Goal: Transaction & Acquisition: Download file/media

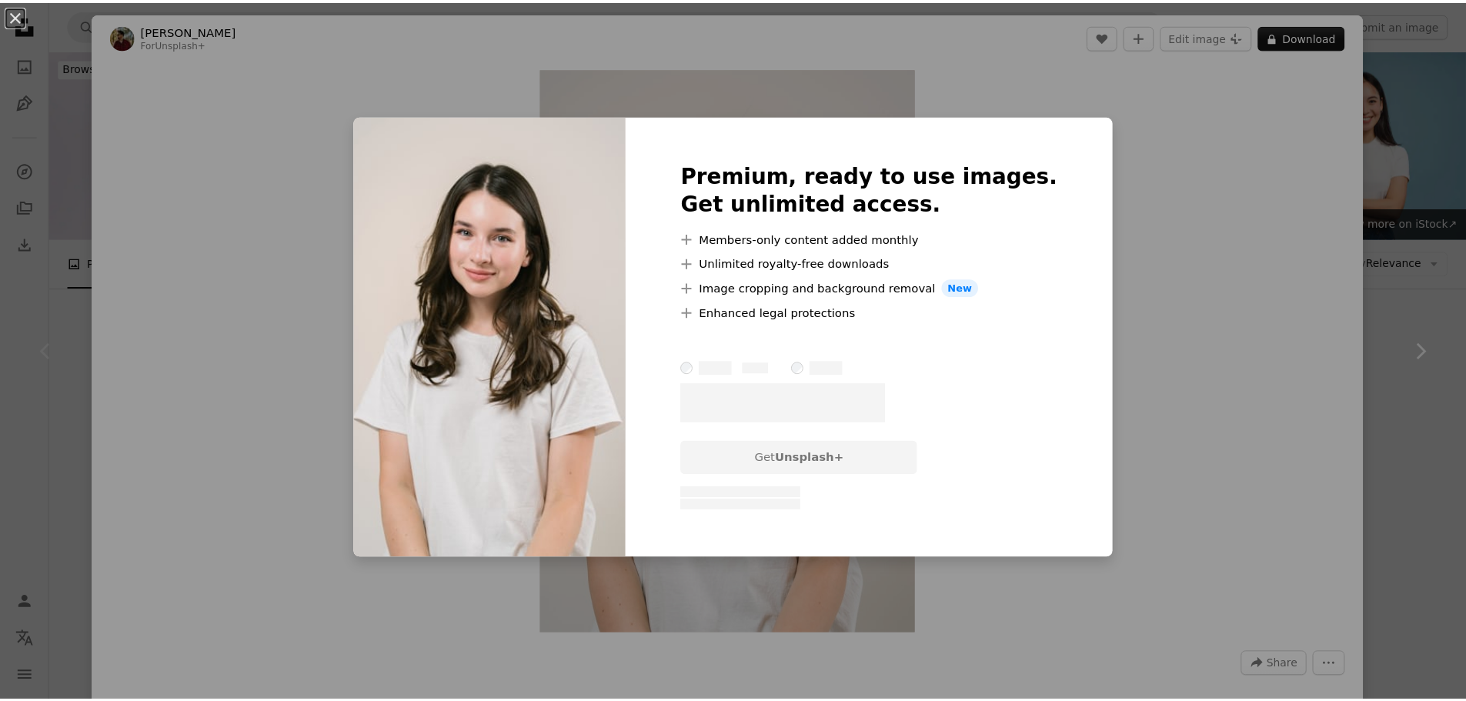
scroll to position [77, 0]
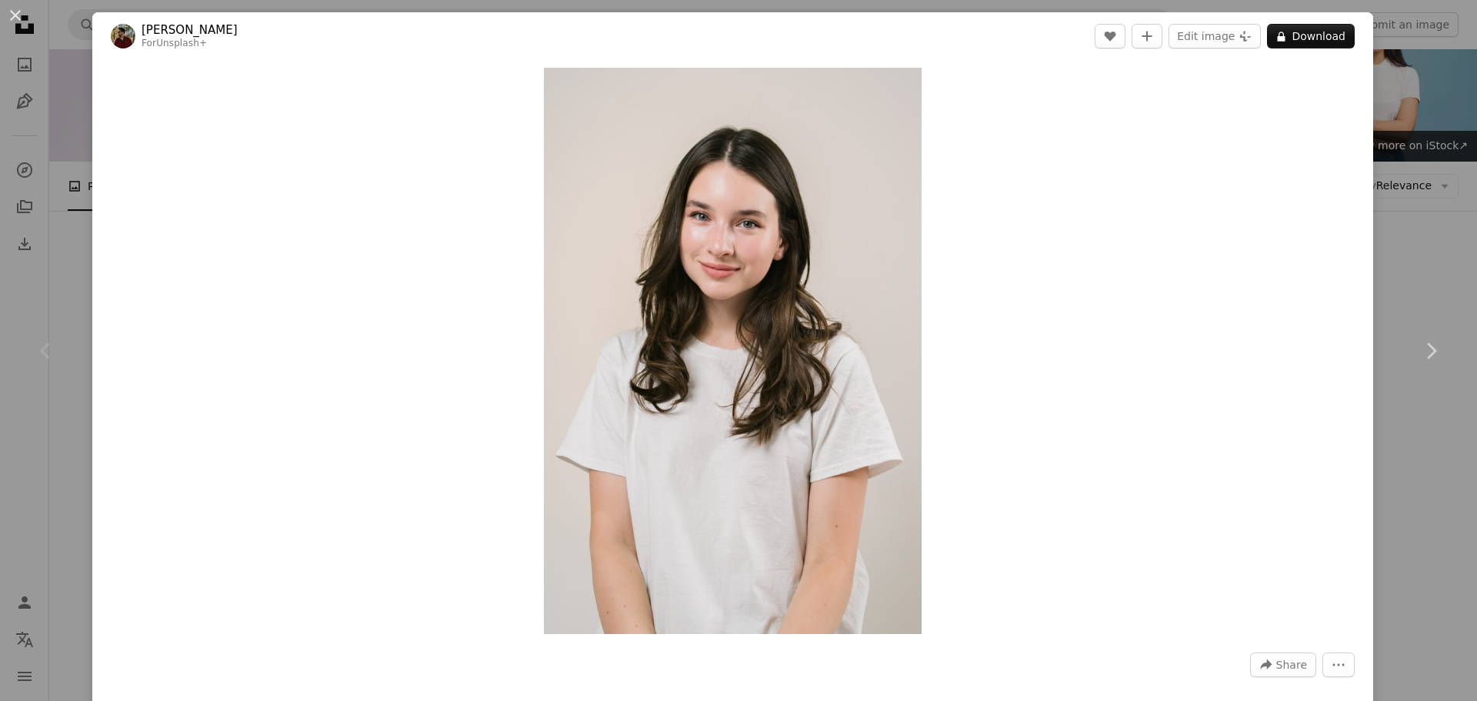
click at [1406, 128] on div "An X shape Chevron left Chevron right [PERSON_NAME] For Unsplash+ A heart A plu…" at bounding box center [738, 350] width 1477 height 701
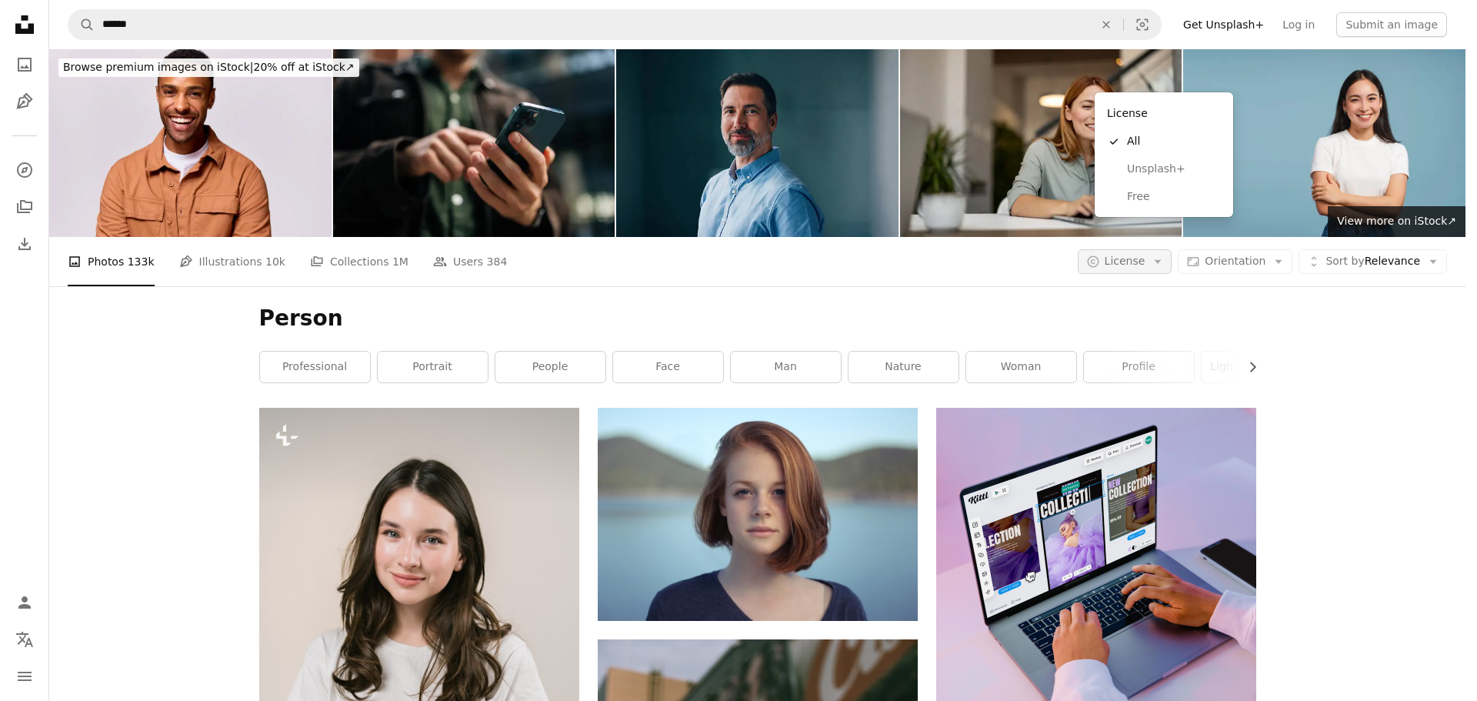
click at [1165, 255] on icon "Arrow down" at bounding box center [1158, 262] width 14 height 14
click at [1127, 198] on span "Free" at bounding box center [1174, 196] width 94 height 15
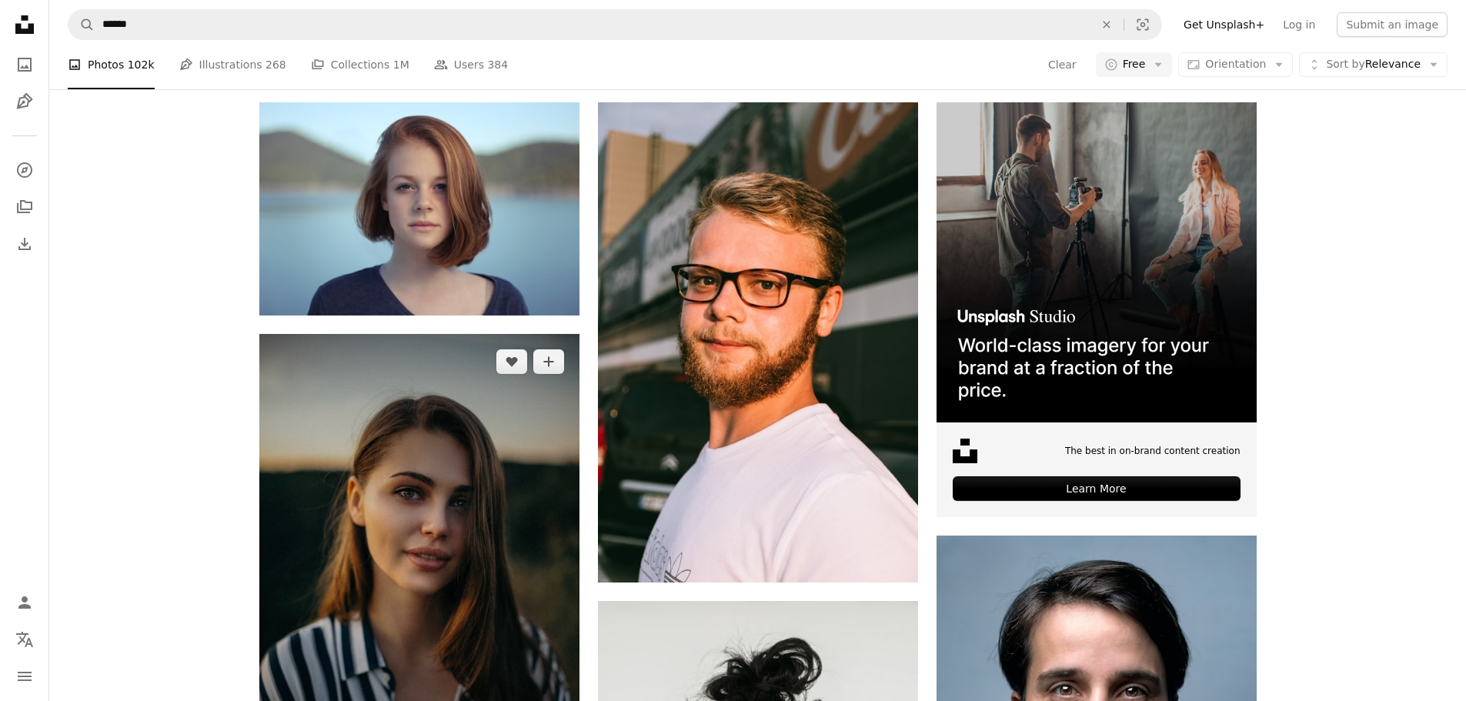
scroll to position [308, 0]
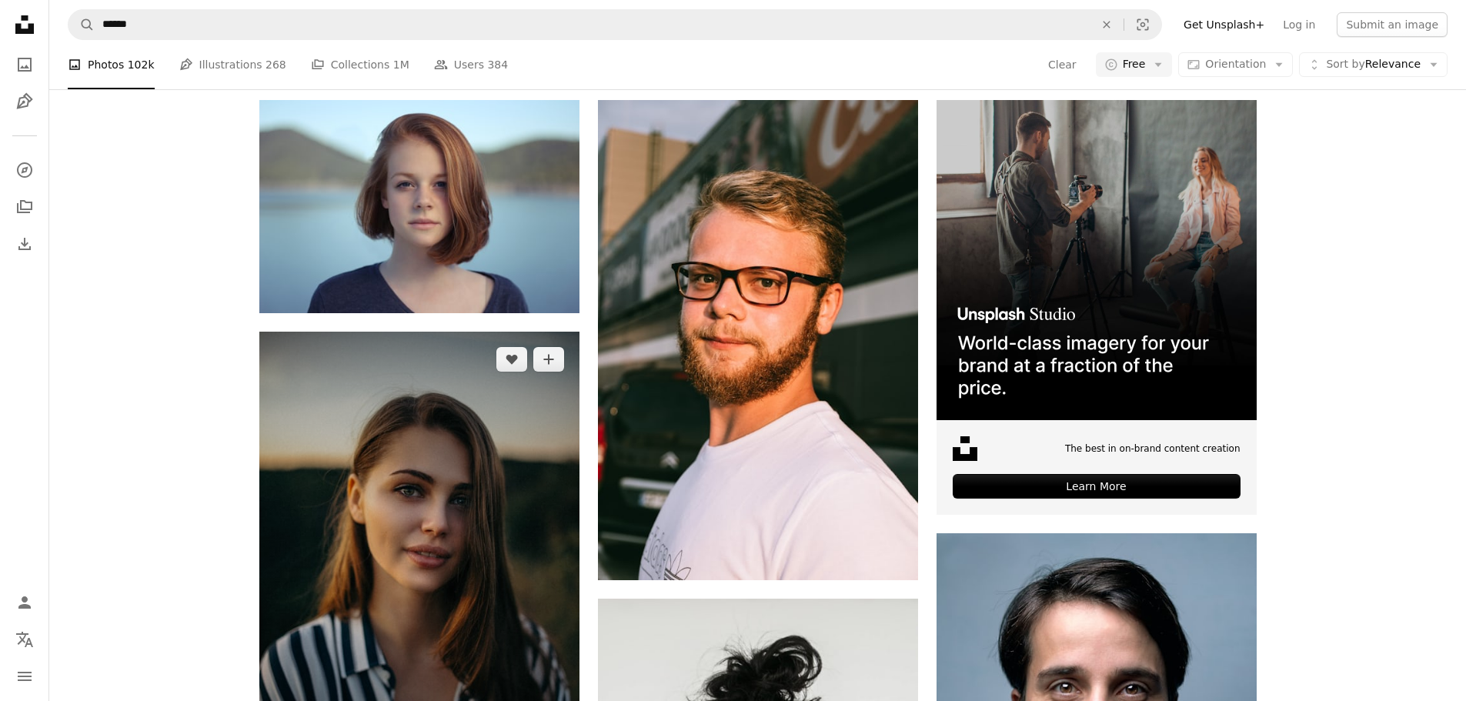
click at [422, 332] on img at bounding box center [419, 571] width 320 height 479
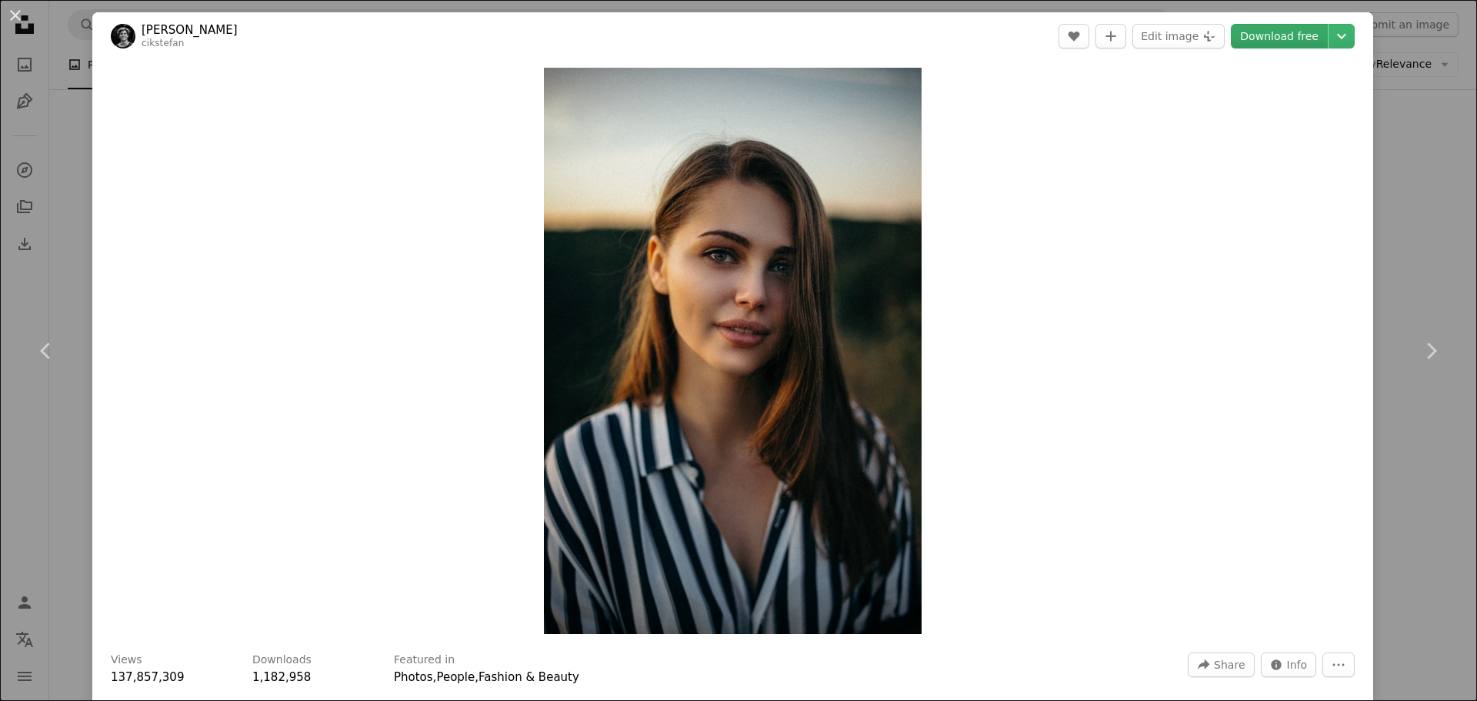
click at [1260, 38] on link "Download free" at bounding box center [1279, 36] width 97 height 25
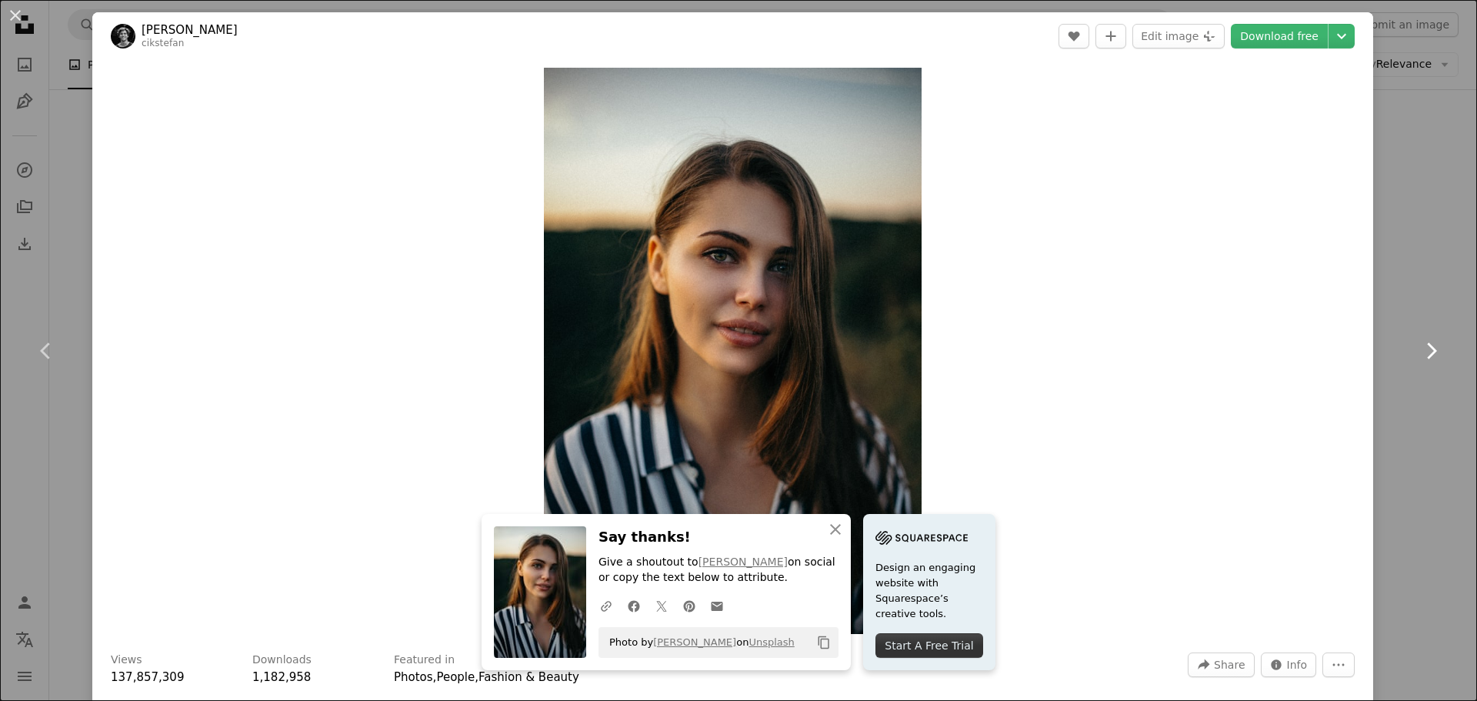
click at [1421, 345] on icon "Chevron right" at bounding box center [1431, 350] width 25 height 25
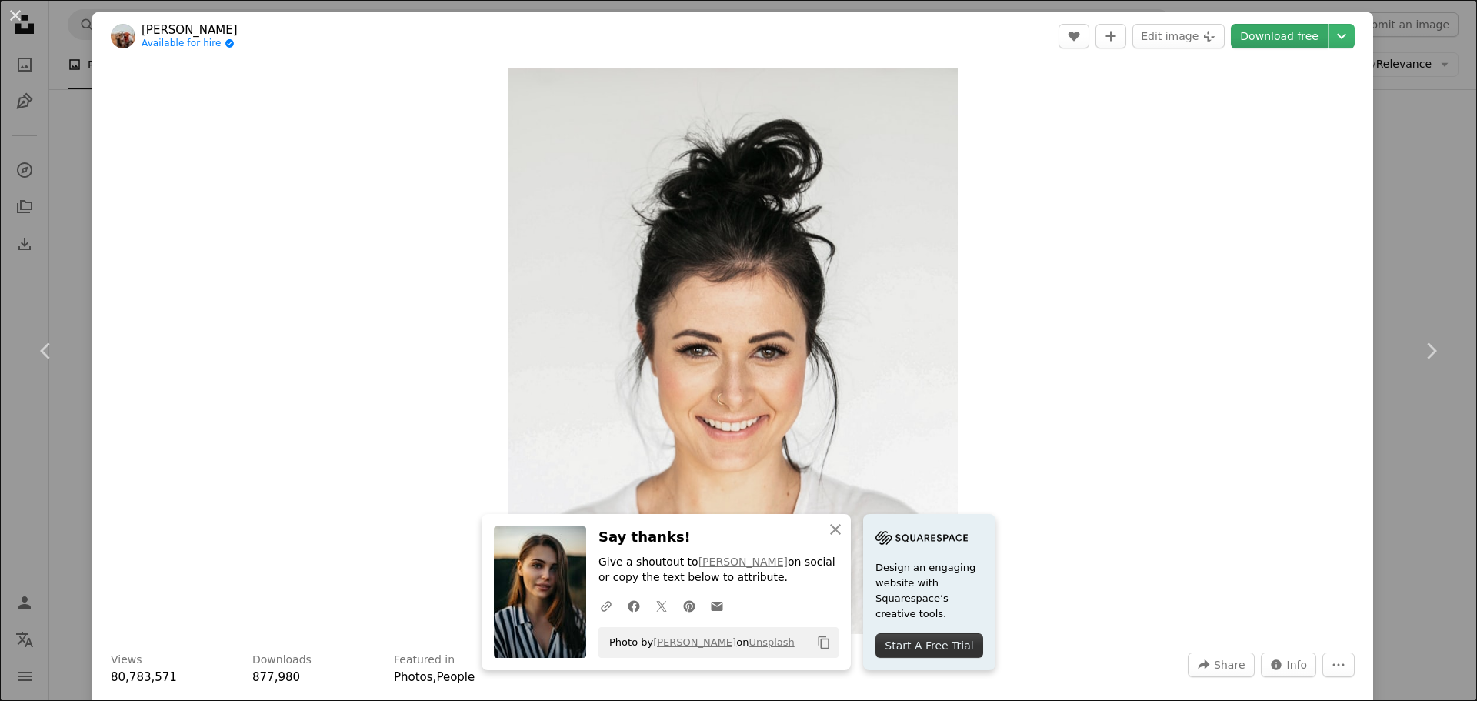
click at [1264, 42] on link "Download free" at bounding box center [1279, 36] width 97 height 25
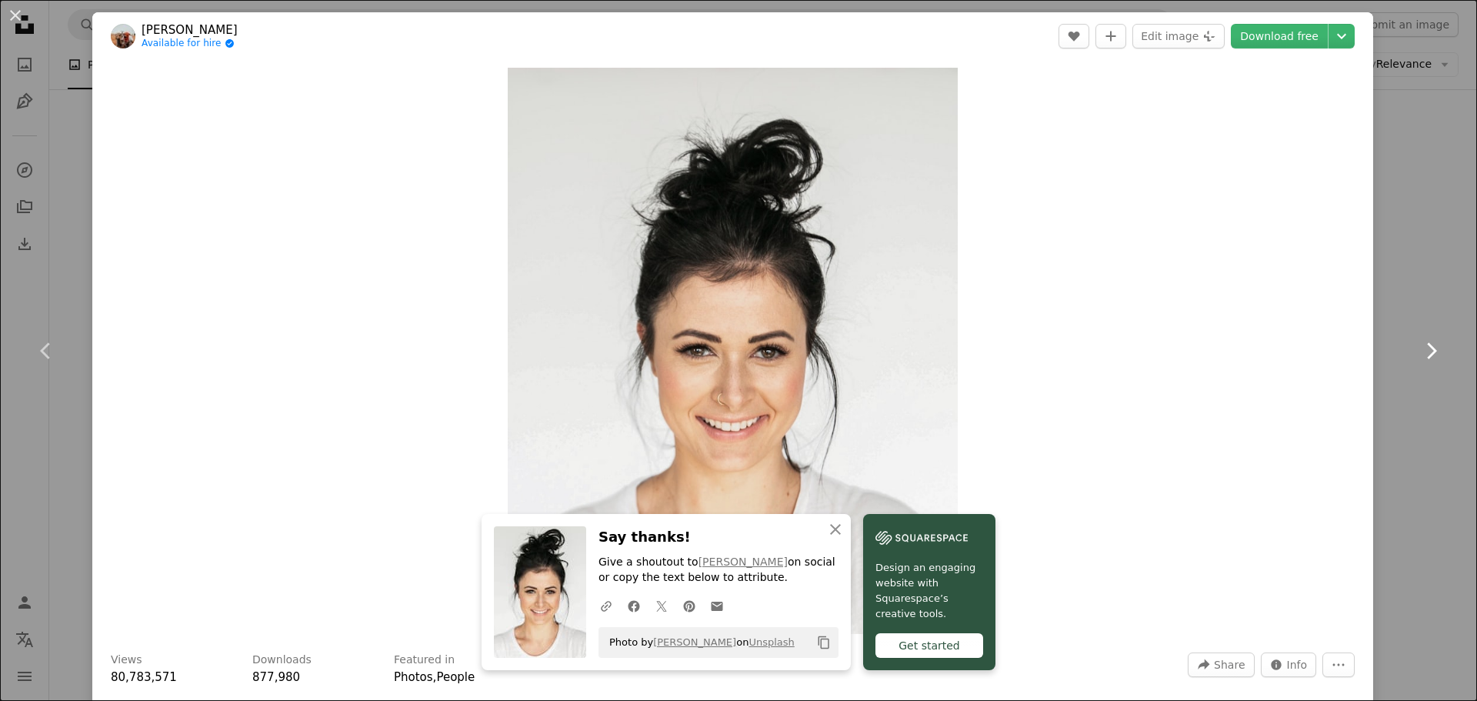
click at [1422, 342] on icon "Chevron right" at bounding box center [1431, 350] width 25 height 25
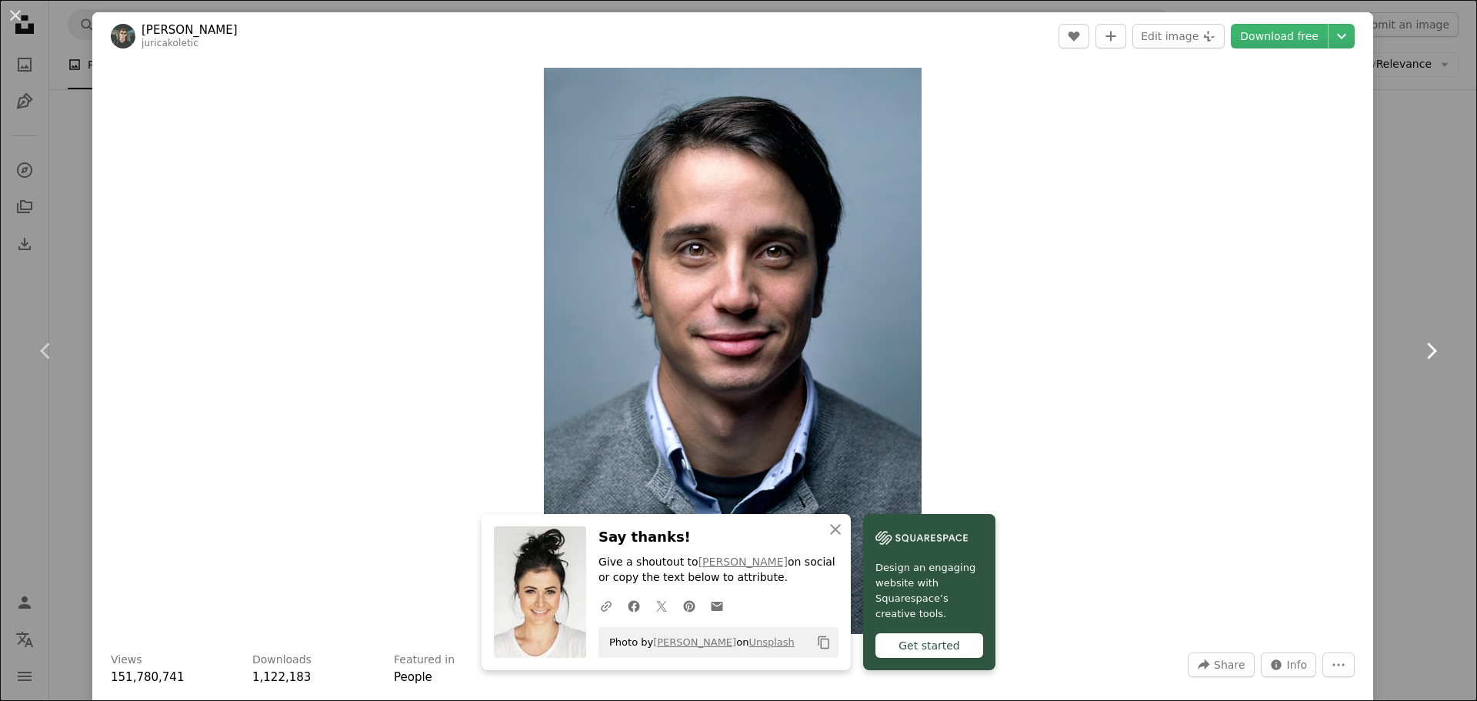
click at [1429, 344] on icon "Chevron right" at bounding box center [1431, 350] width 25 height 25
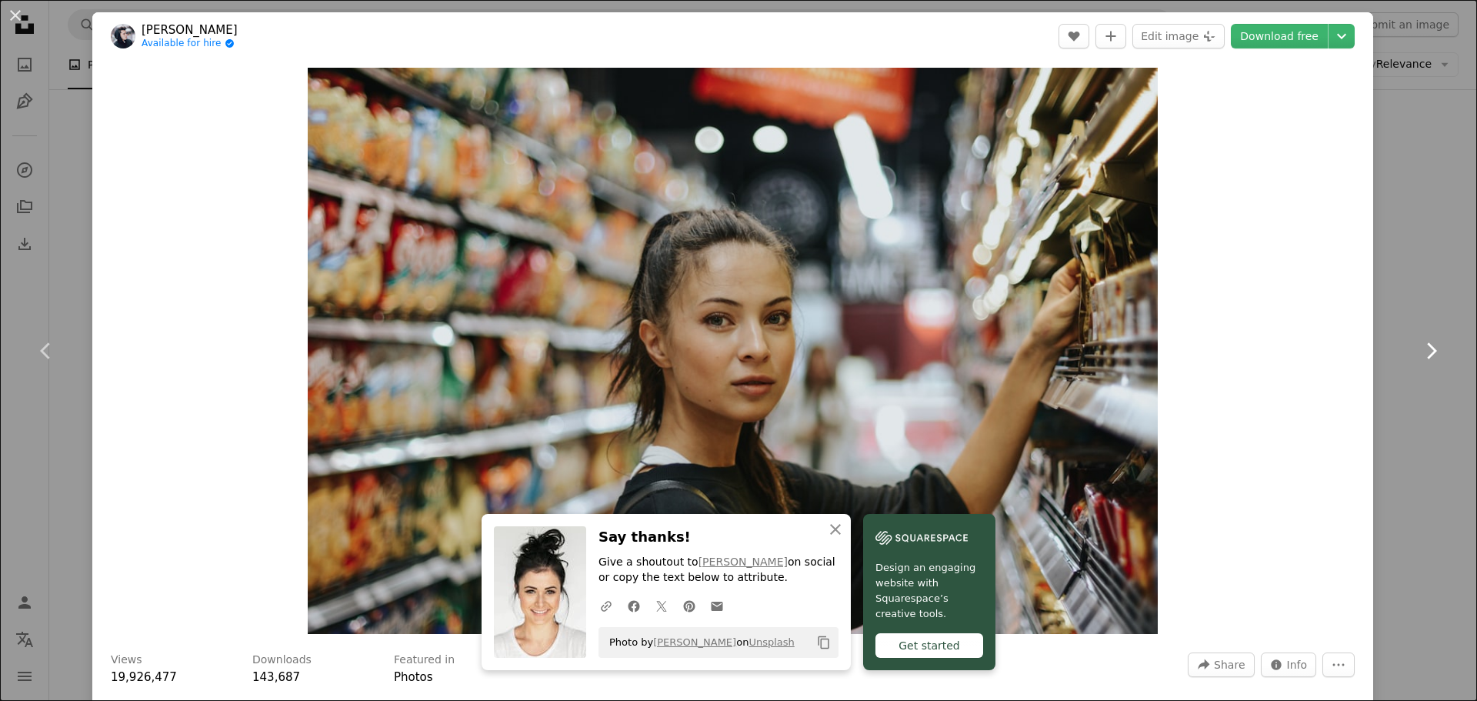
click at [1429, 344] on icon "Chevron right" at bounding box center [1431, 350] width 25 height 25
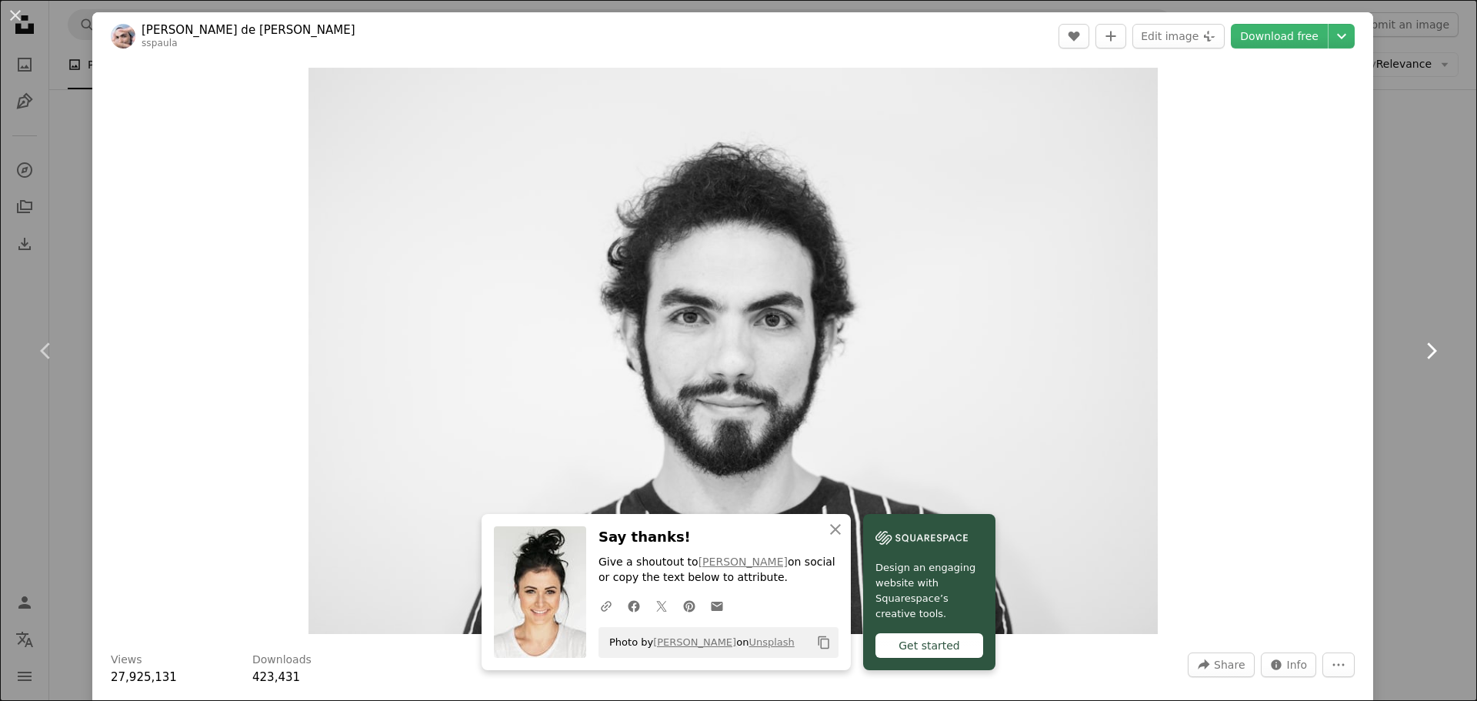
click at [1429, 344] on icon "Chevron right" at bounding box center [1431, 350] width 25 height 25
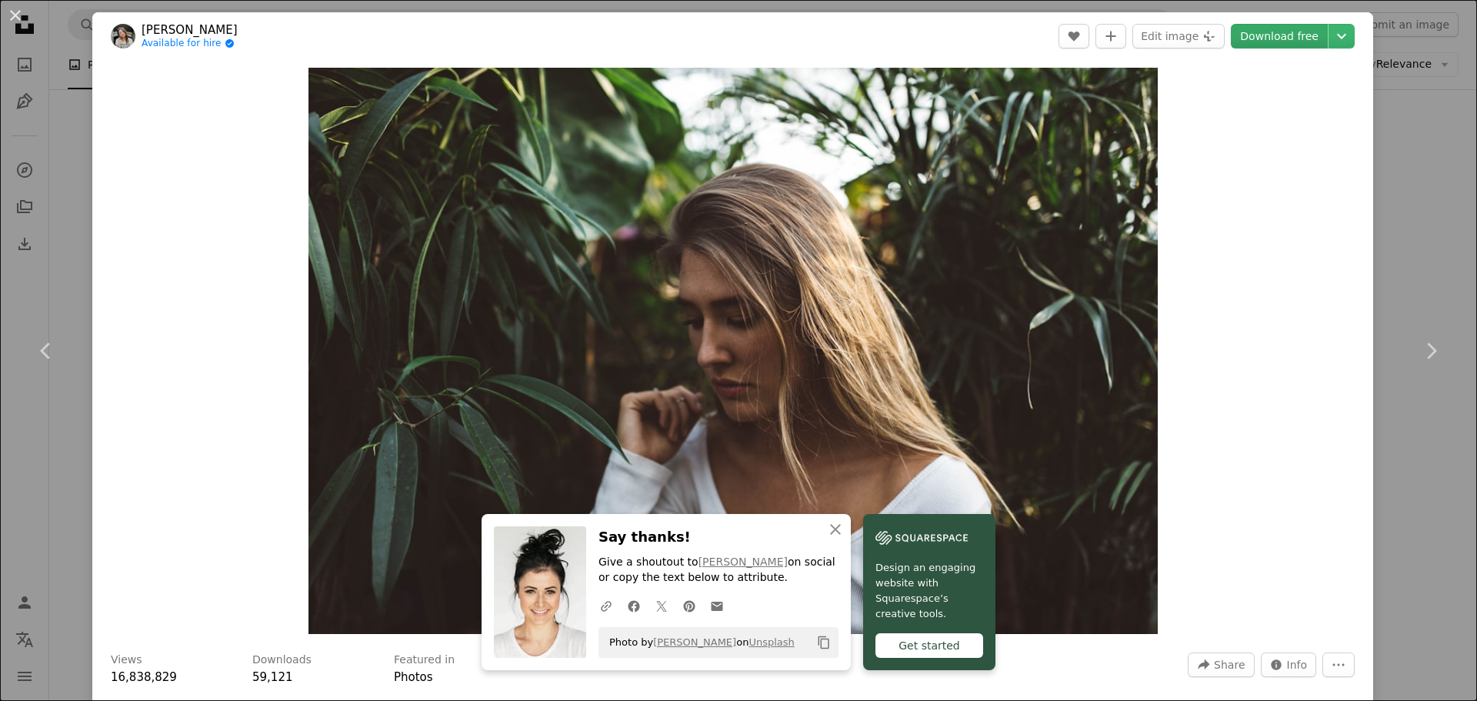
click at [1246, 40] on link "Download free" at bounding box center [1279, 36] width 97 height 25
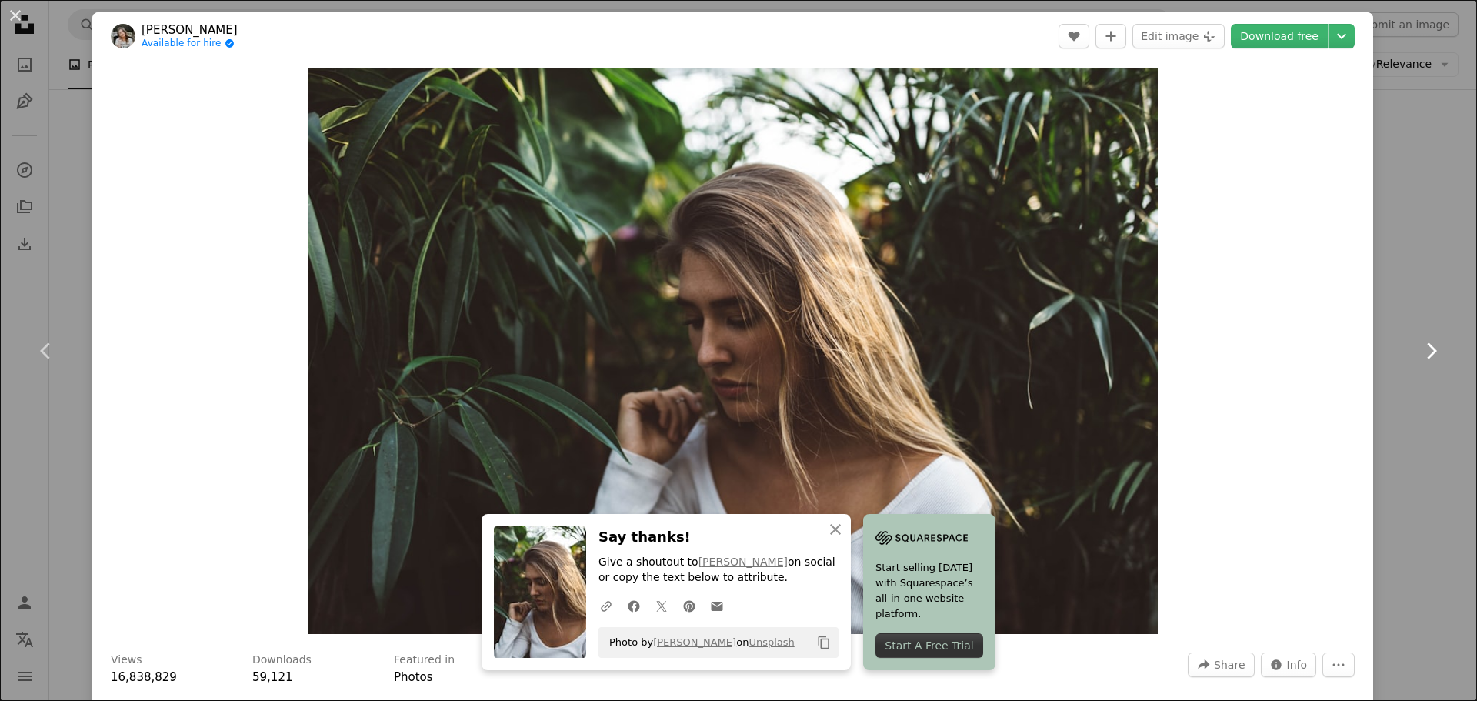
click at [1419, 342] on icon "Chevron right" at bounding box center [1431, 350] width 25 height 25
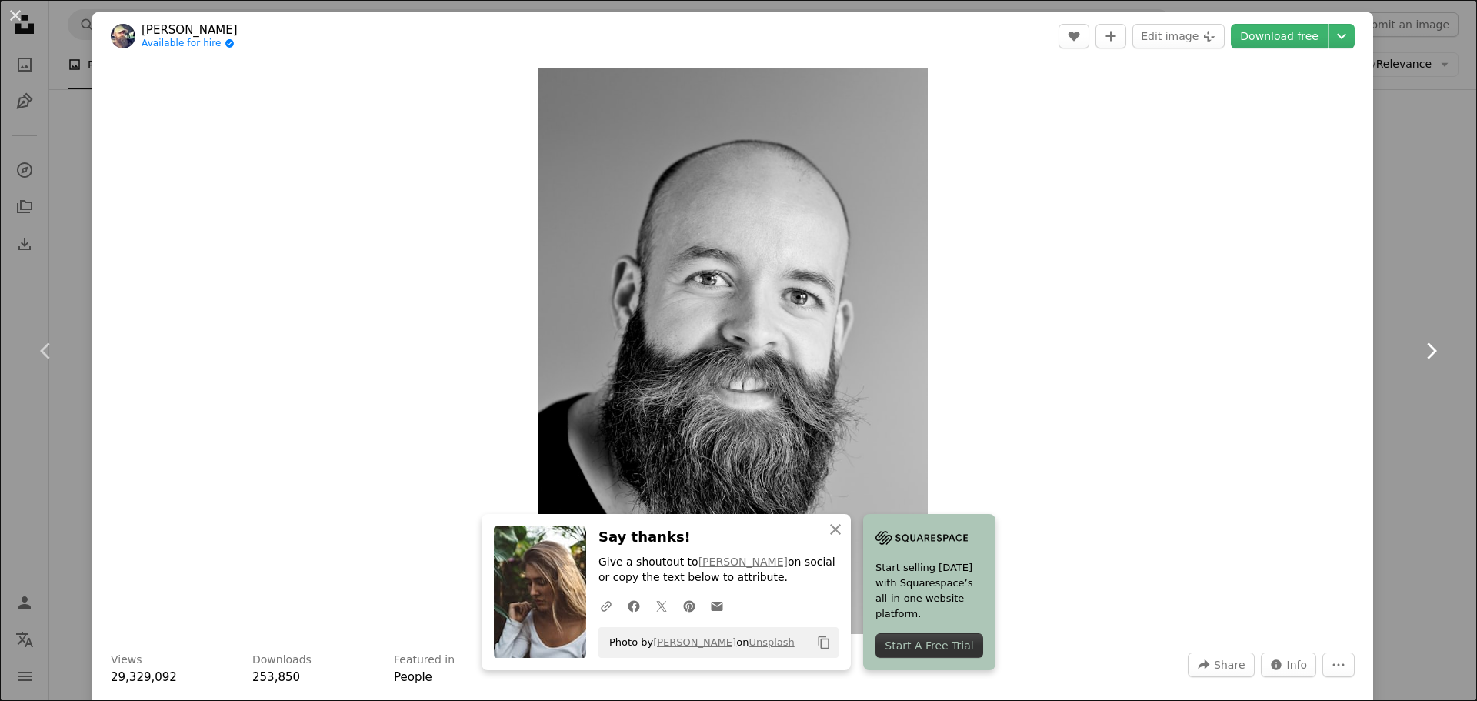
click at [1419, 342] on icon "Chevron right" at bounding box center [1431, 350] width 25 height 25
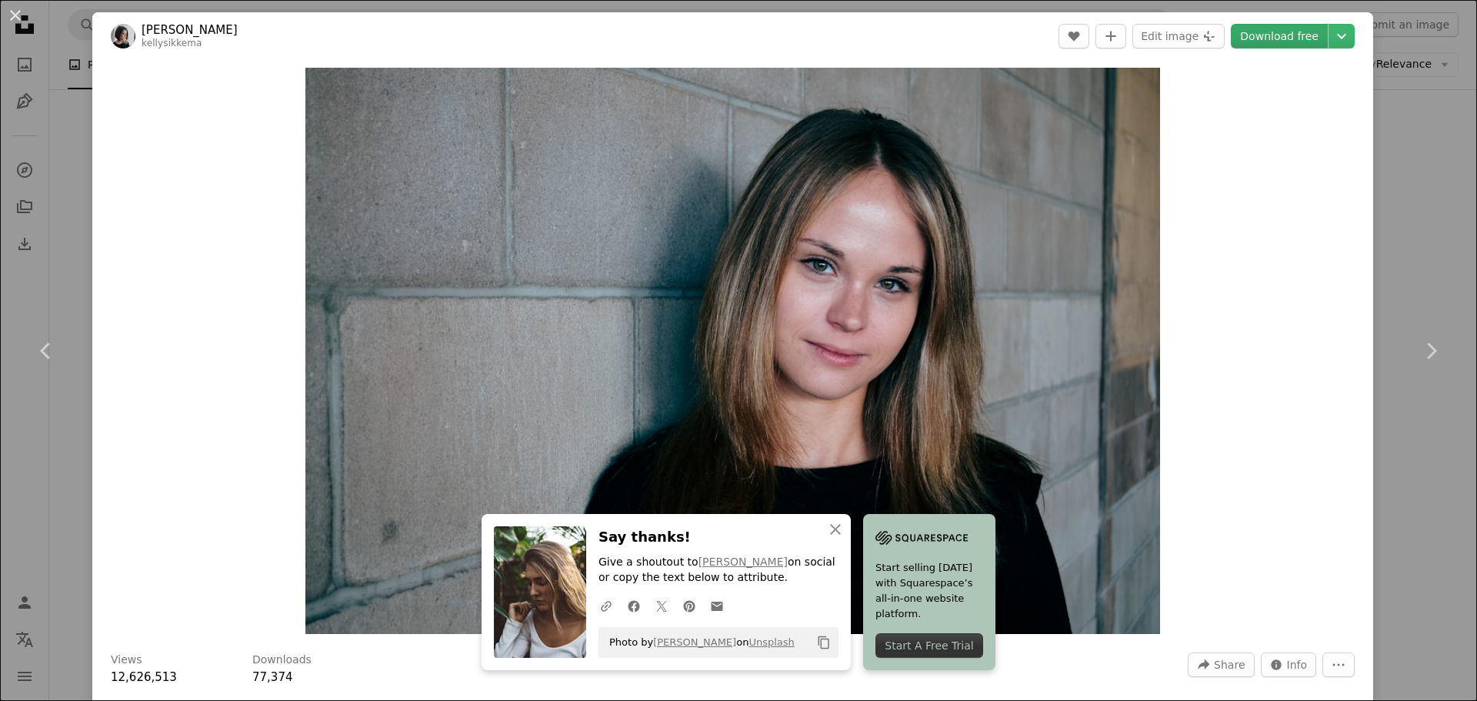
click at [1281, 42] on link "Download free" at bounding box center [1279, 36] width 97 height 25
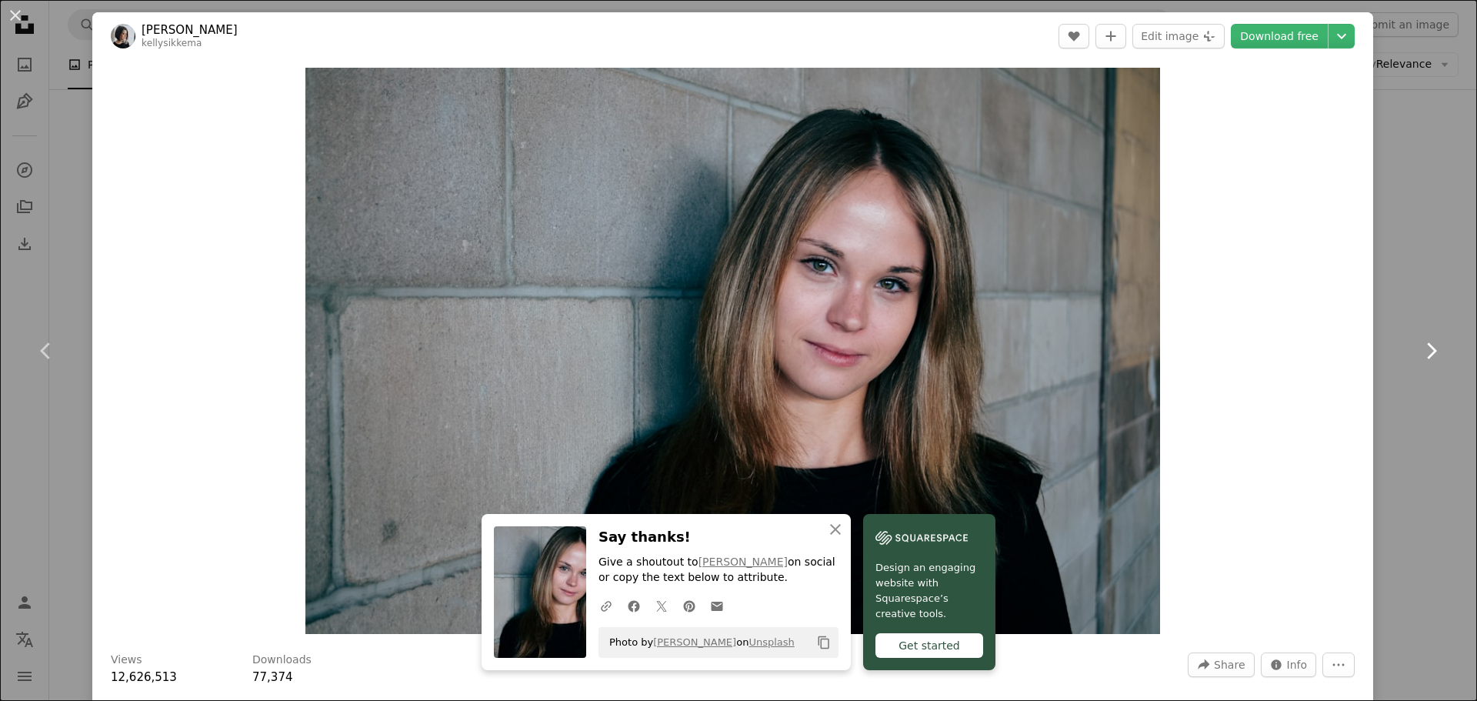
click at [1419, 358] on icon "Chevron right" at bounding box center [1431, 350] width 25 height 25
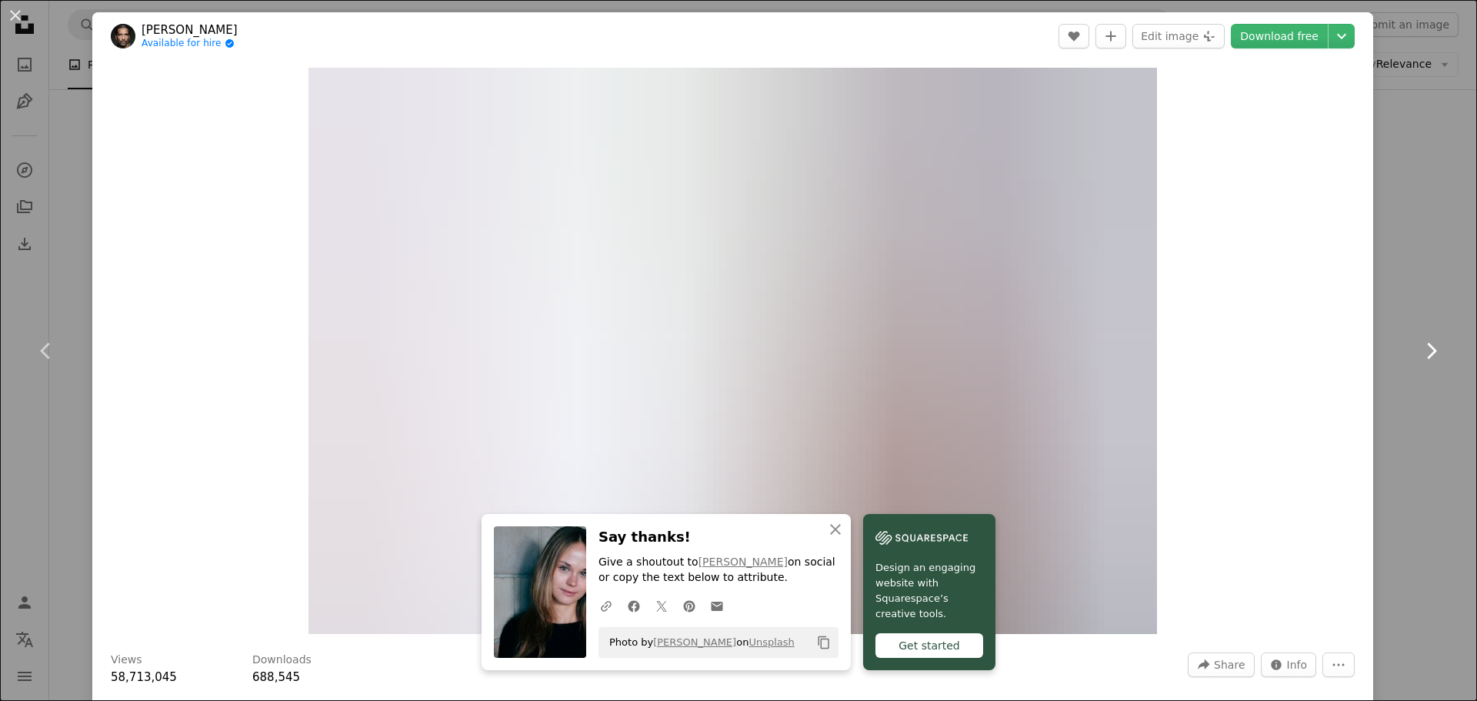
click at [1419, 357] on icon "Chevron right" at bounding box center [1431, 350] width 25 height 25
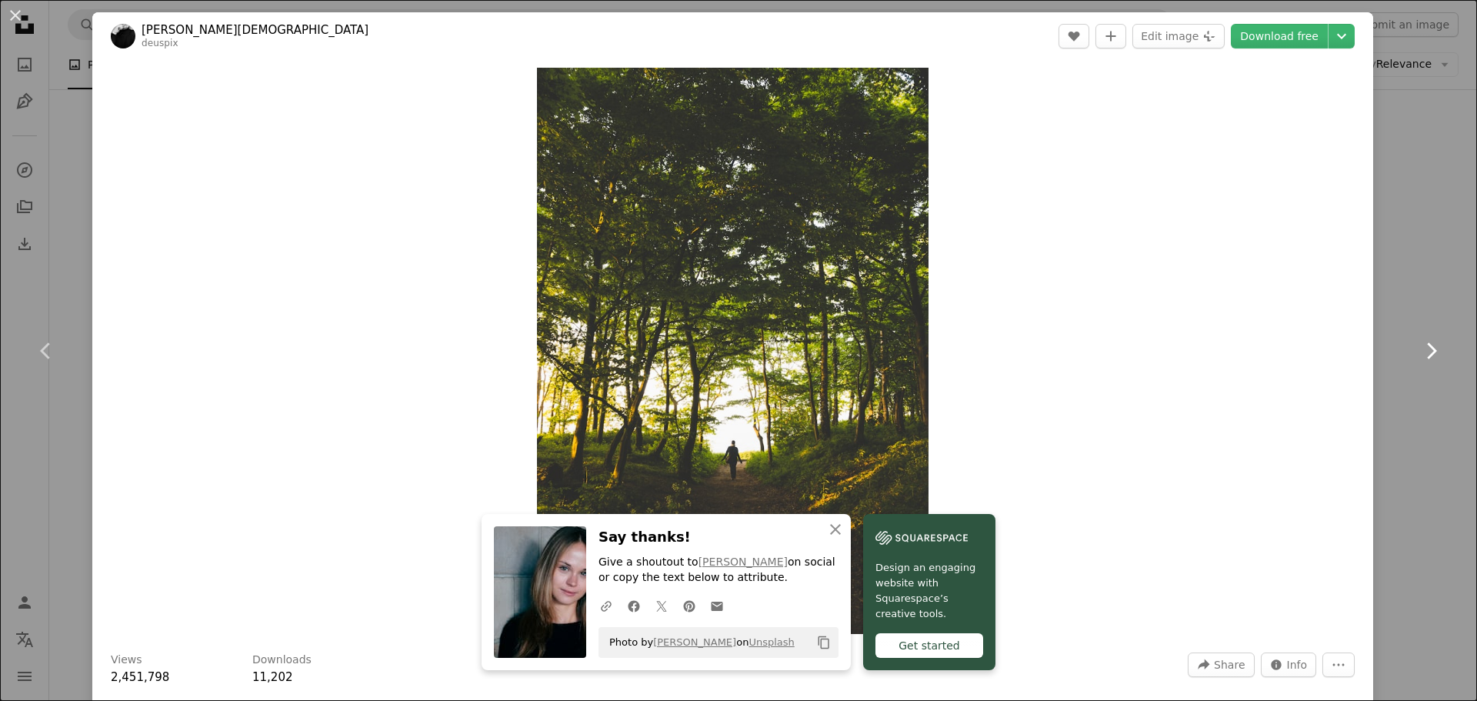
click at [1419, 357] on icon "Chevron right" at bounding box center [1431, 350] width 25 height 25
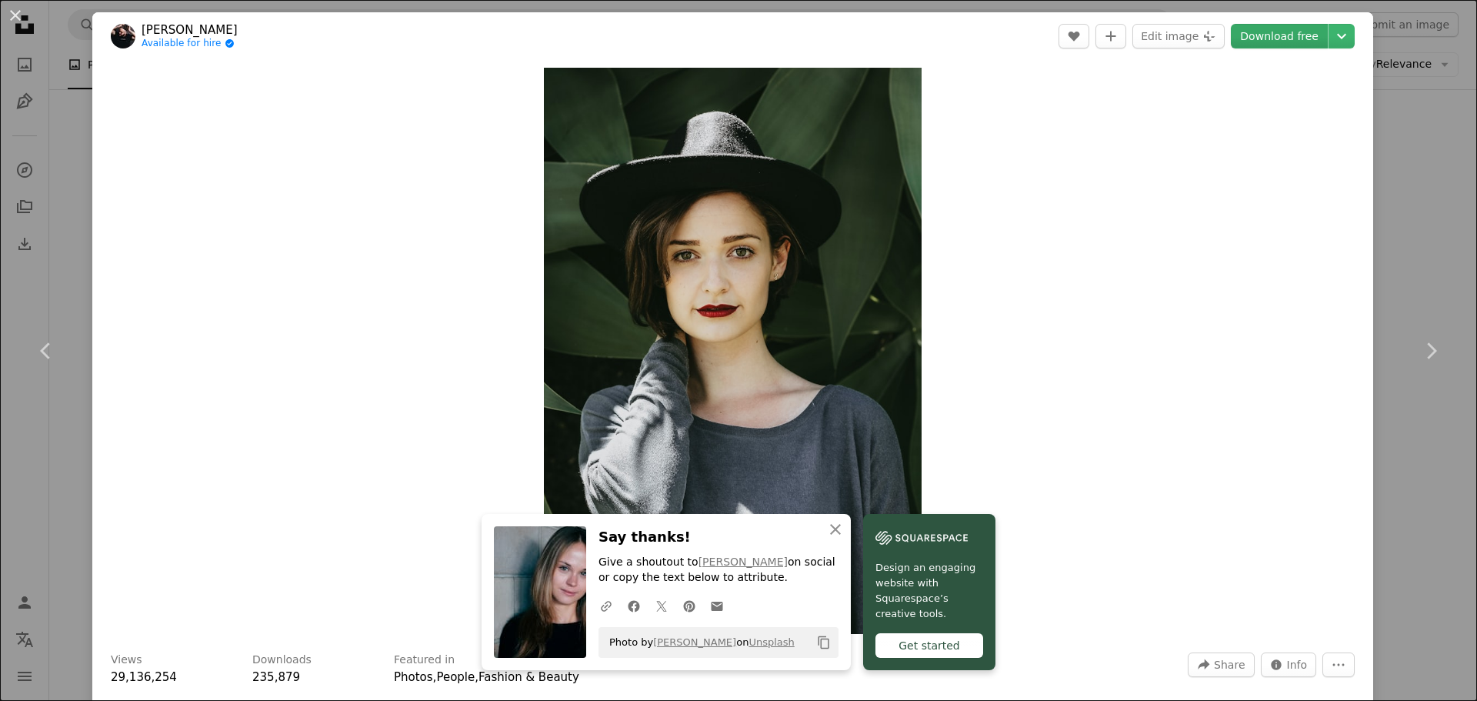
click at [1259, 29] on link "Download free" at bounding box center [1279, 36] width 97 height 25
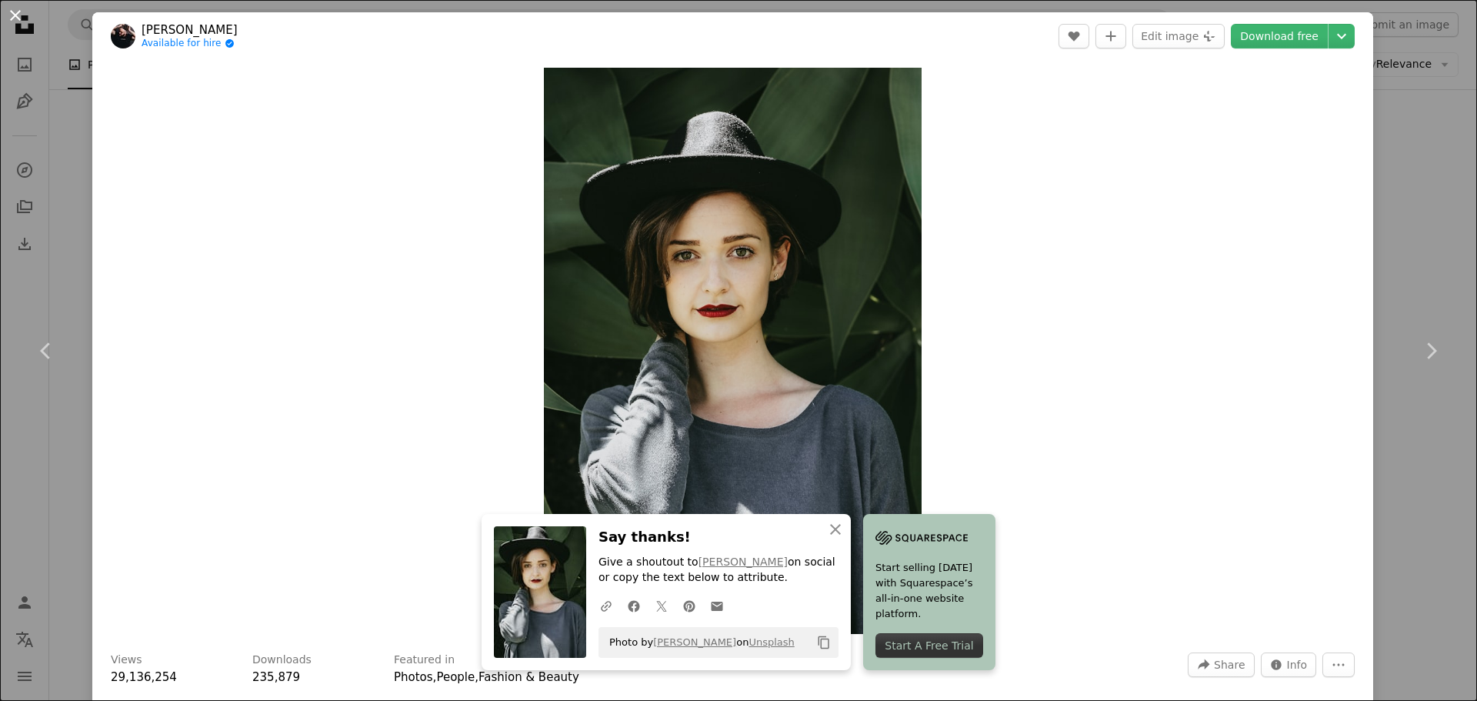
click at [18, 13] on button "An X shape" at bounding box center [15, 15] width 18 height 18
